Goal: Transaction & Acquisition: Subscribe to service/newsletter

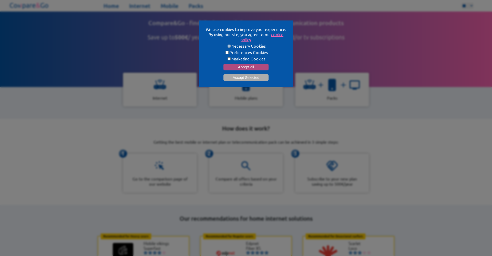
click at [247, 64] on button "Accept all" at bounding box center [246, 67] width 45 height 7
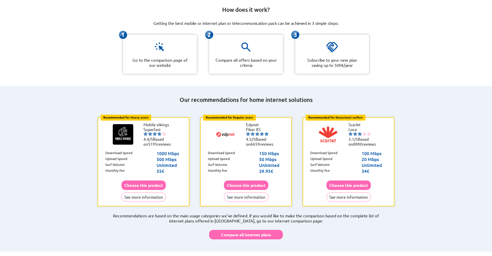
scroll to position [120, 0]
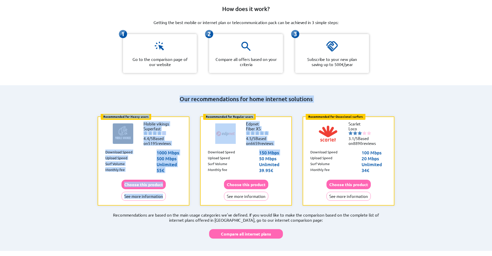
drag, startPoint x: 195, startPoint y: 138, endPoint x: 167, endPoint y: 96, distance: 50.6
click at [167, 96] on div "Our recommendations for home internet solutions Recommended for Heavy users Hea…" at bounding box center [246, 166] width 308 height 145
click at [167, 96] on h2 "Our recommendations for home internet solutions" at bounding box center [246, 99] width 308 height 7
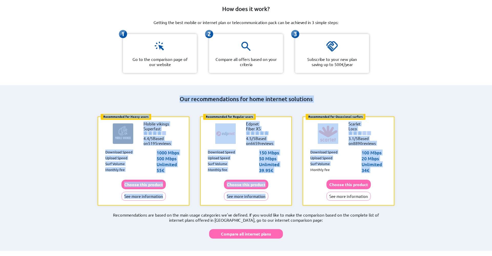
drag, startPoint x: 167, startPoint y: 96, endPoint x: 415, endPoint y: 188, distance: 264.7
click at [416, 189] on body "Home Internet Mobile Packs ** ** ** Home Internet Mobile Packs ." at bounding box center [246, 223] width 492 height 687
click at [396, 179] on div "Recommended for Heavy users Heavy users: Multiple 4K streams, Frequent Uploads,…" at bounding box center [246, 161] width 308 height 94
drag, startPoint x: 405, startPoint y: 188, endPoint x: 165, endPoint y: 92, distance: 258.4
click at [165, 92] on div "Our recommendations for home internet solutions Recommended for Heavy users Hea…" at bounding box center [246, 168] width 332 height 166
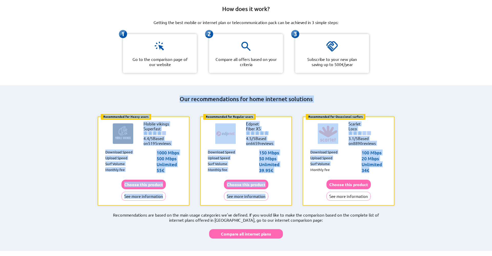
click at [165, 96] on h2 "Our recommendations for home internet solutions" at bounding box center [246, 99] width 308 height 7
drag, startPoint x: 165, startPoint y: 92, endPoint x: 404, endPoint y: 191, distance: 258.8
click at [404, 191] on div "Our recommendations for home internet solutions Recommended for Heavy users Hea…" at bounding box center [246, 168] width 332 height 166
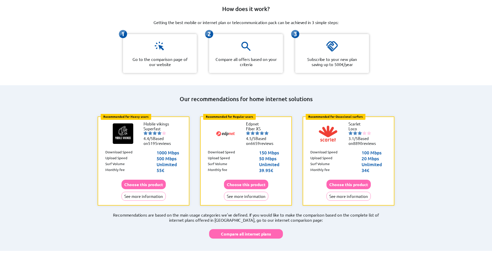
click at [404, 191] on div "Our recommendations for home internet solutions Recommended for Heavy users Hea…" at bounding box center [246, 168] width 332 height 166
click at [155, 192] on button "See more information" at bounding box center [144, 196] width 44 height 9
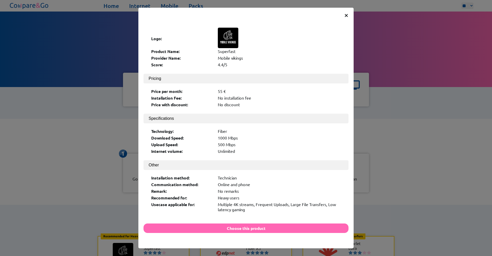
drag, startPoint x: 200, startPoint y: 72, endPoint x: 256, endPoint y: 181, distance: 123.5
click at [257, 179] on div "Logo: Product Name: Superfast Provider Name: Mobile vikings Score: 4.4/5 Pricin…" at bounding box center [246, 119] width 205 height 193
drag, startPoint x: 252, startPoint y: 195, endPoint x: 251, endPoint y: 145, distance: 49.7
click at [251, 145] on div "Logo: Product Name: Superfast Provider Name: Mobile vikings Score: 4.4/5 Pricin…" at bounding box center [246, 119] width 205 height 193
click at [251, 149] on div "Unlimited" at bounding box center [279, 151] width 123 height 5
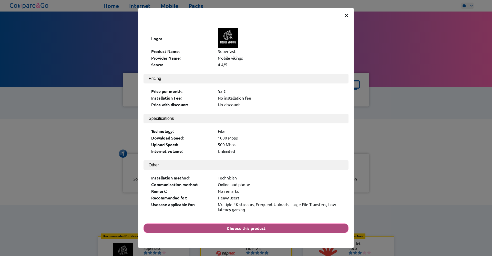
click at [244, 224] on button "Choose this product" at bounding box center [246, 228] width 205 height 9
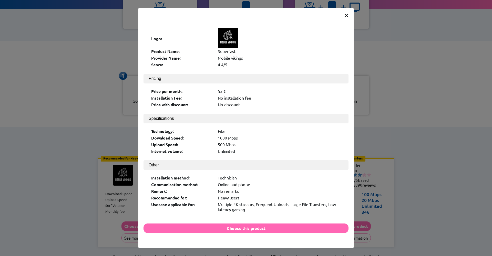
scroll to position [61, 0]
